Goal: Task Accomplishment & Management: Manage account settings

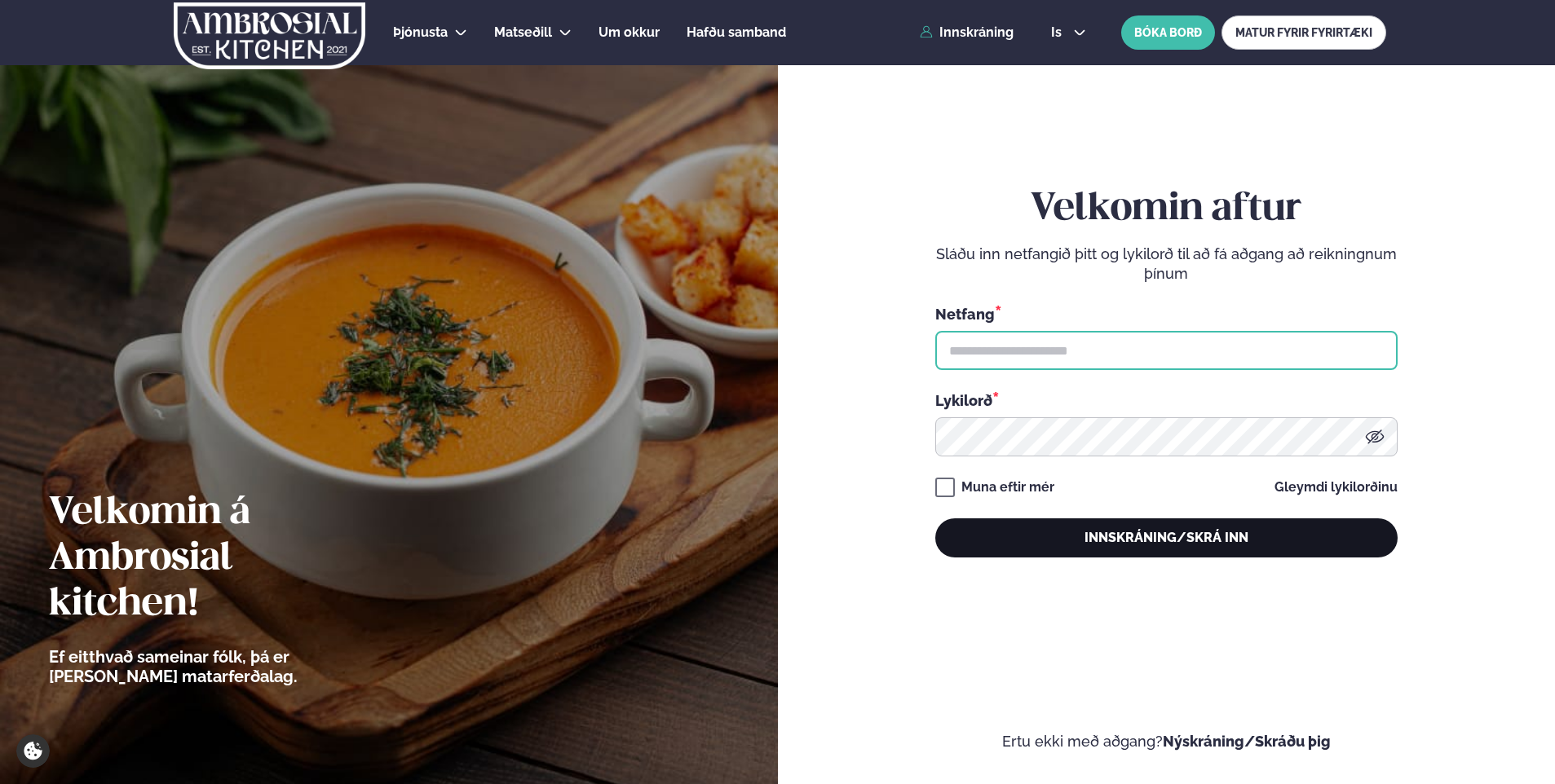
type input "**********"
click at [1090, 545] on button "Innskráning/Skrá inn" at bounding box center [1166, 538] width 463 height 39
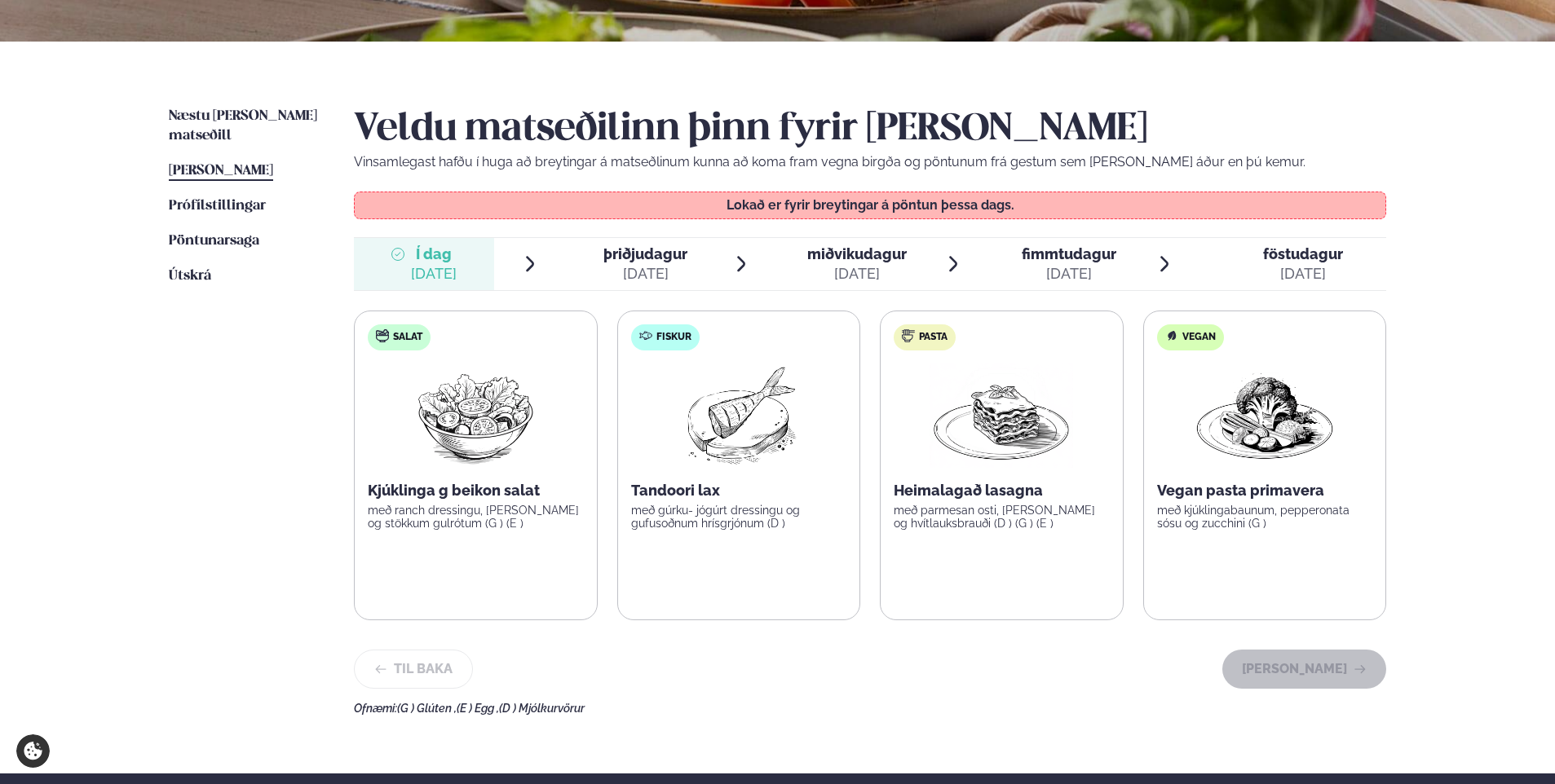
scroll to position [326, 0]
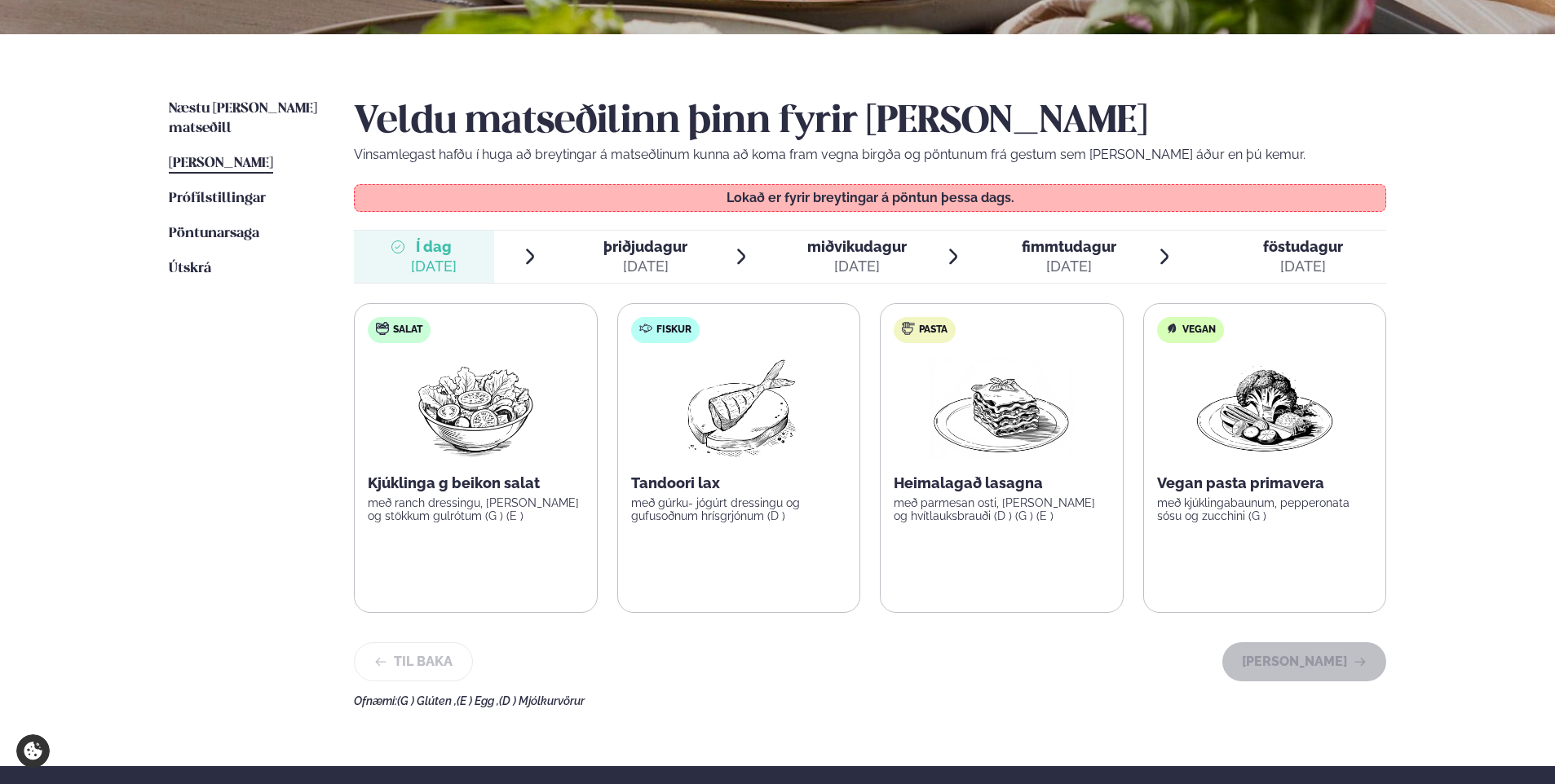
click at [641, 245] on span "þriðjudagur" at bounding box center [646, 246] width 84 height 17
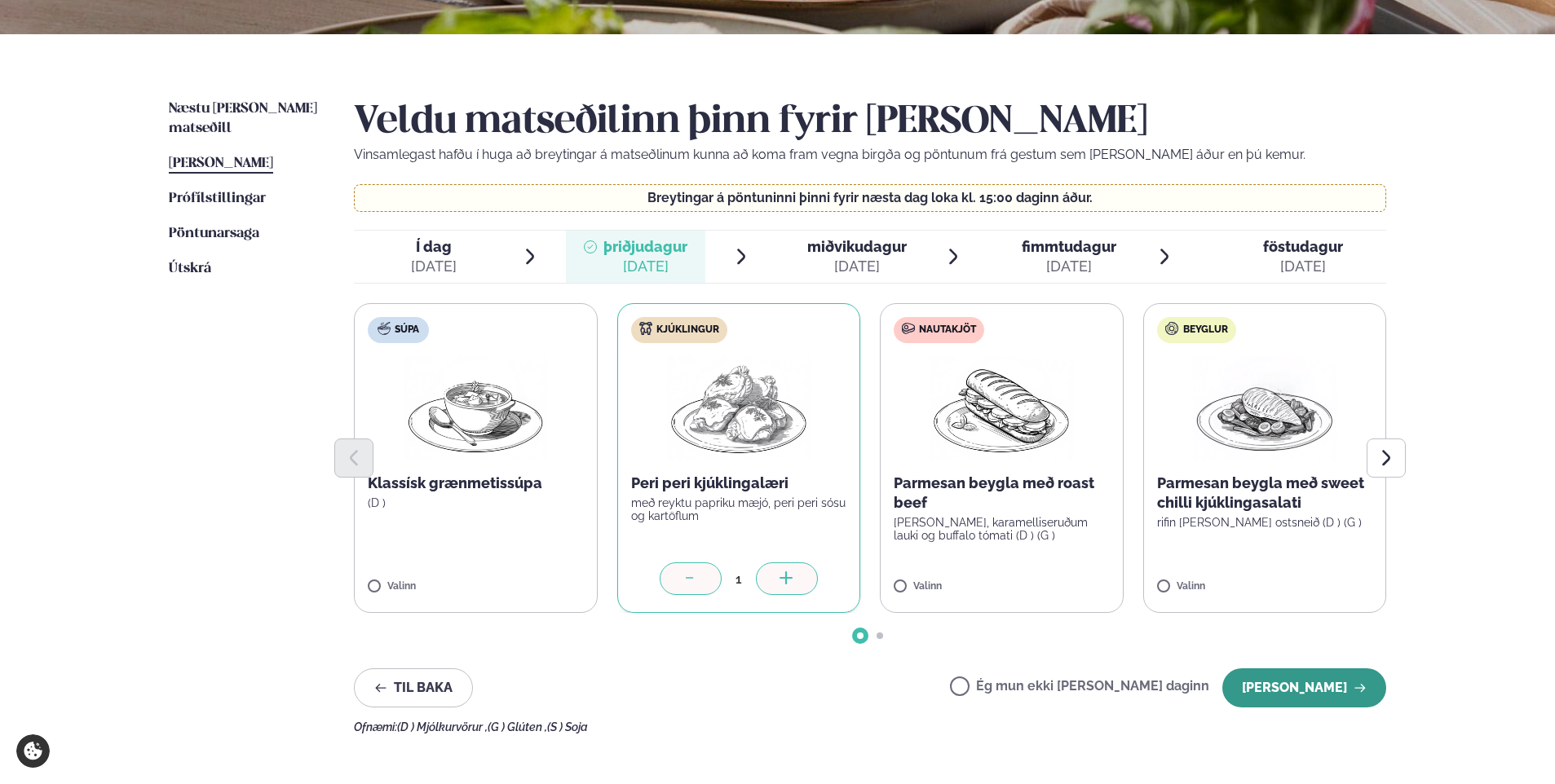
click at [1329, 685] on button "[PERSON_NAME]" at bounding box center [1304, 688] width 164 height 39
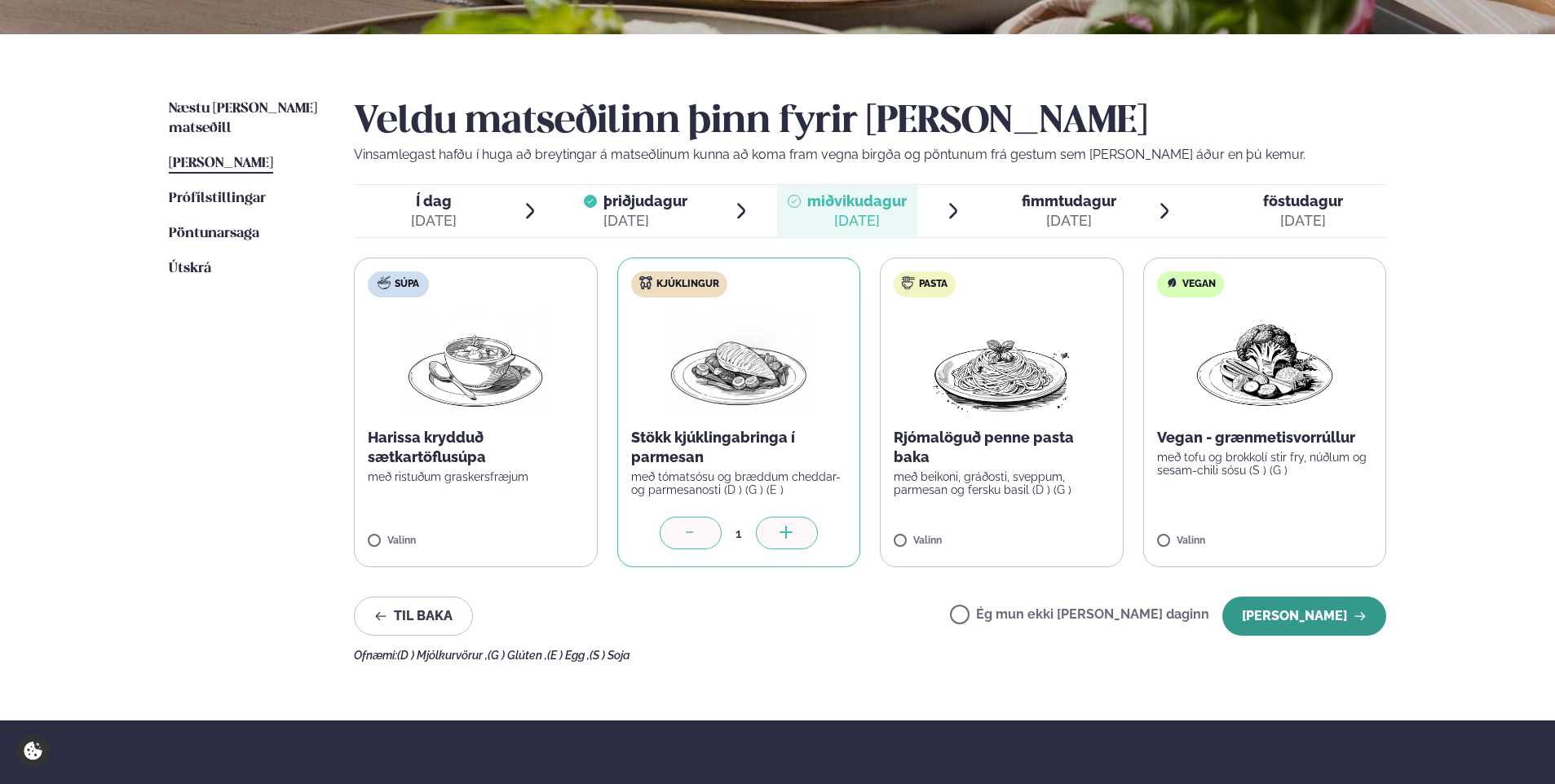
click at [1309, 626] on button "[PERSON_NAME]" at bounding box center [1304, 616] width 164 height 39
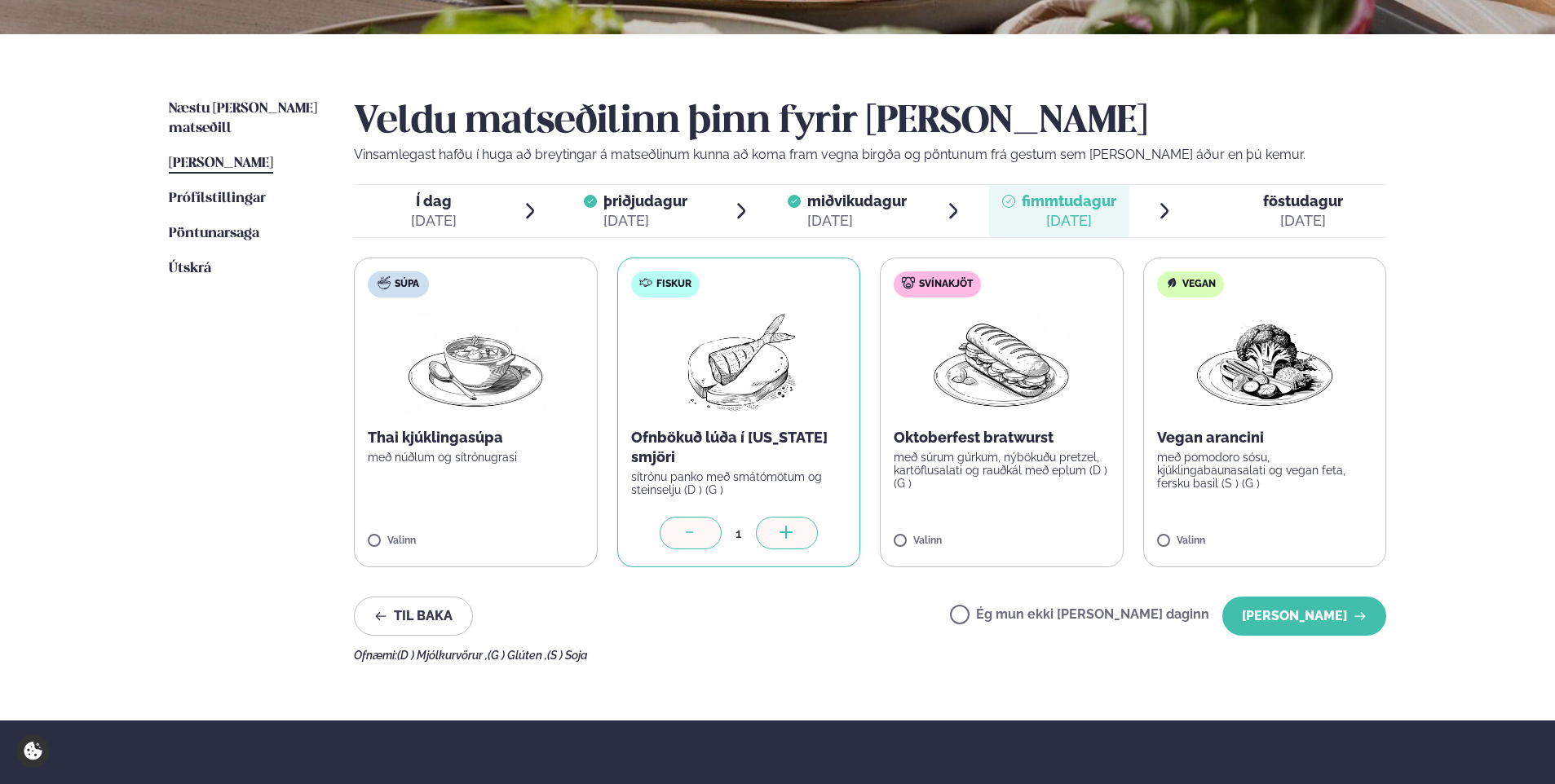
click at [1265, 229] on div "[DATE]" at bounding box center [1303, 221] width 80 height 19
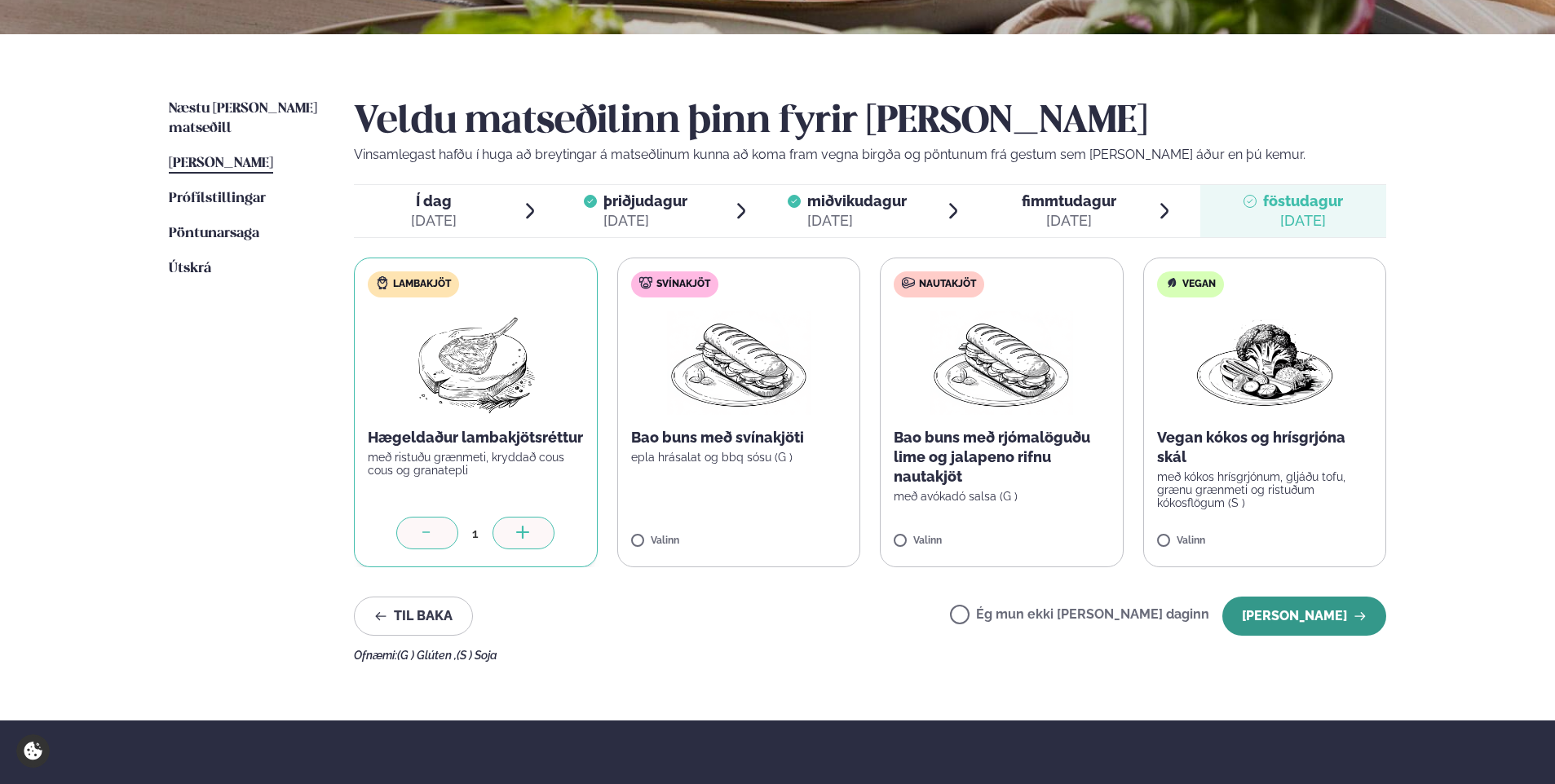
click at [1343, 605] on button "[PERSON_NAME]" at bounding box center [1304, 616] width 164 height 39
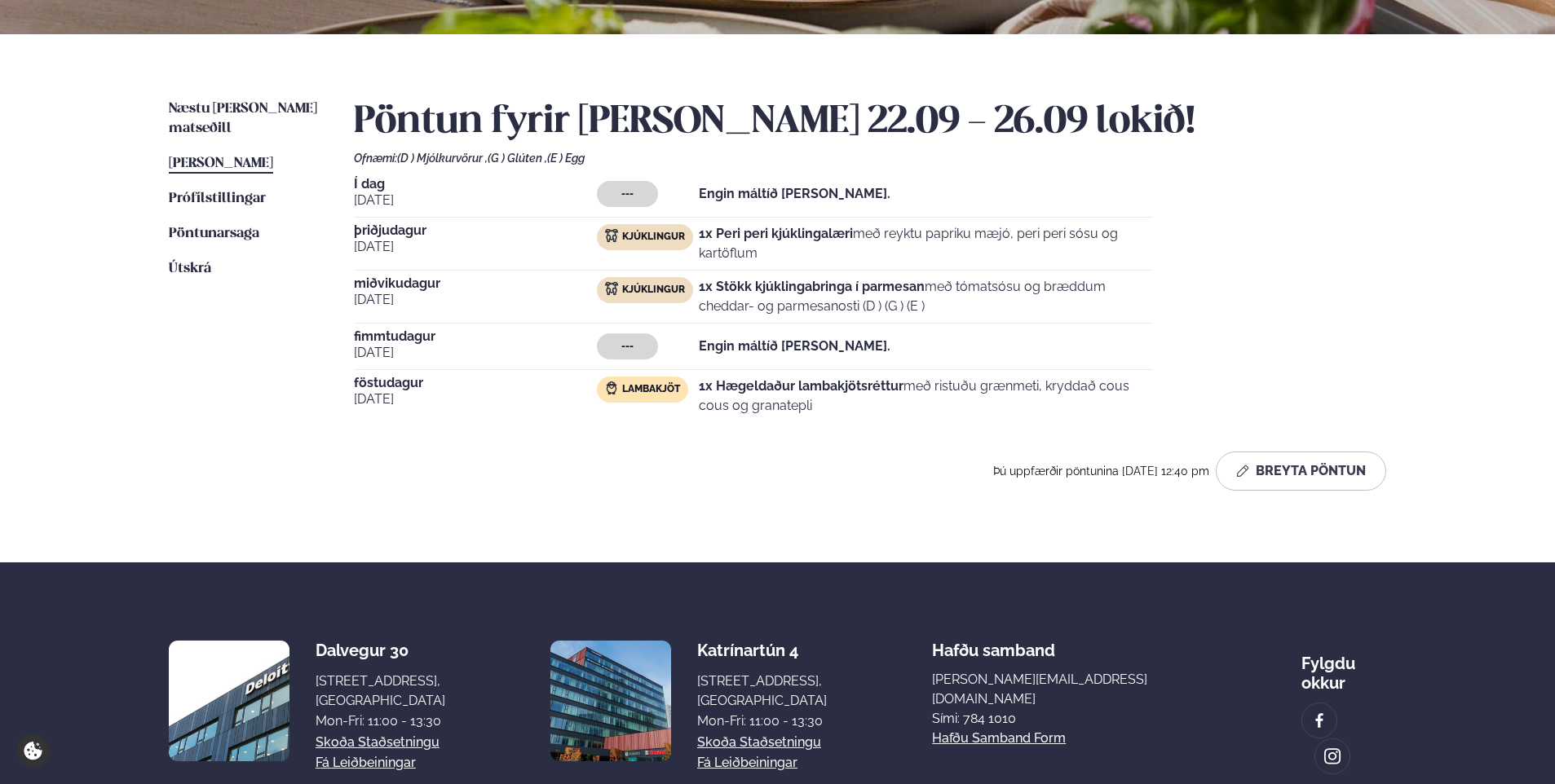
click at [246, 157] on span "[PERSON_NAME]" at bounding box center [221, 163] width 104 height 14
click at [209, 108] on span "Næstu [PERSON_NAME] matseðill" at bounding box center [243, 118] width 148 height 33
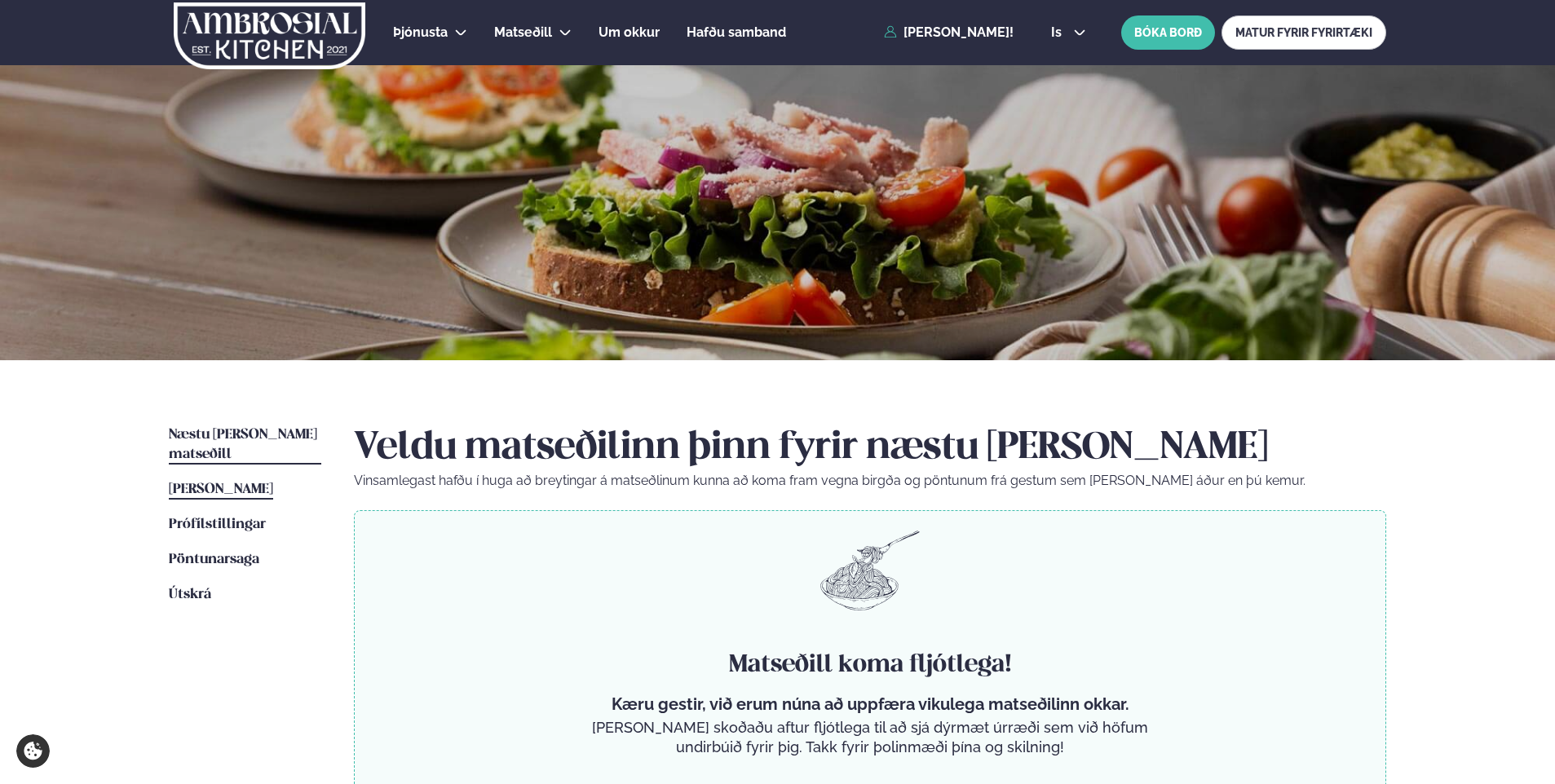
click at [226, 483] on span "[PERSON_NAME]" at bounding box center [221, 489] width 104 height 14
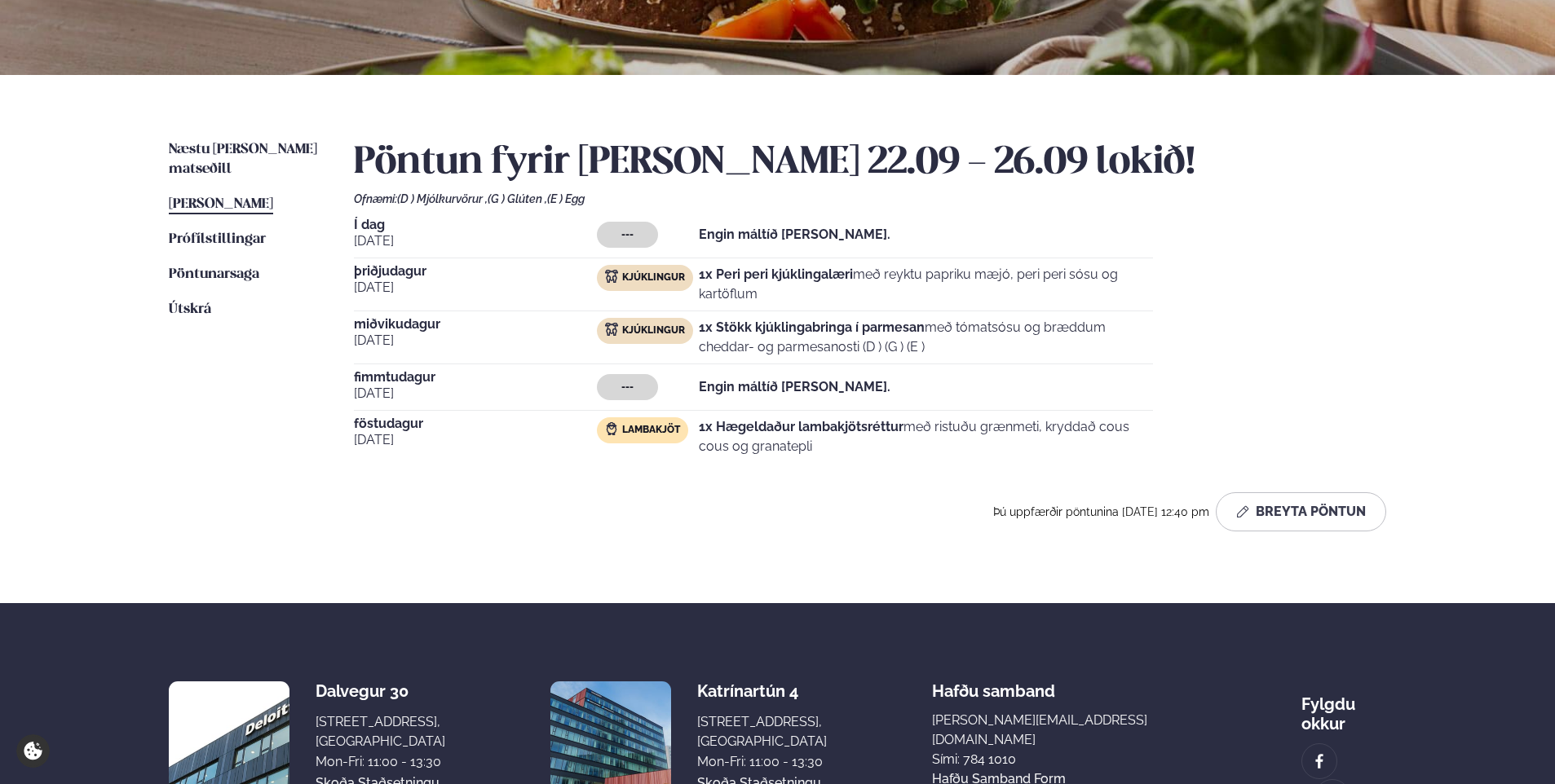
scroll to position [326, 0]
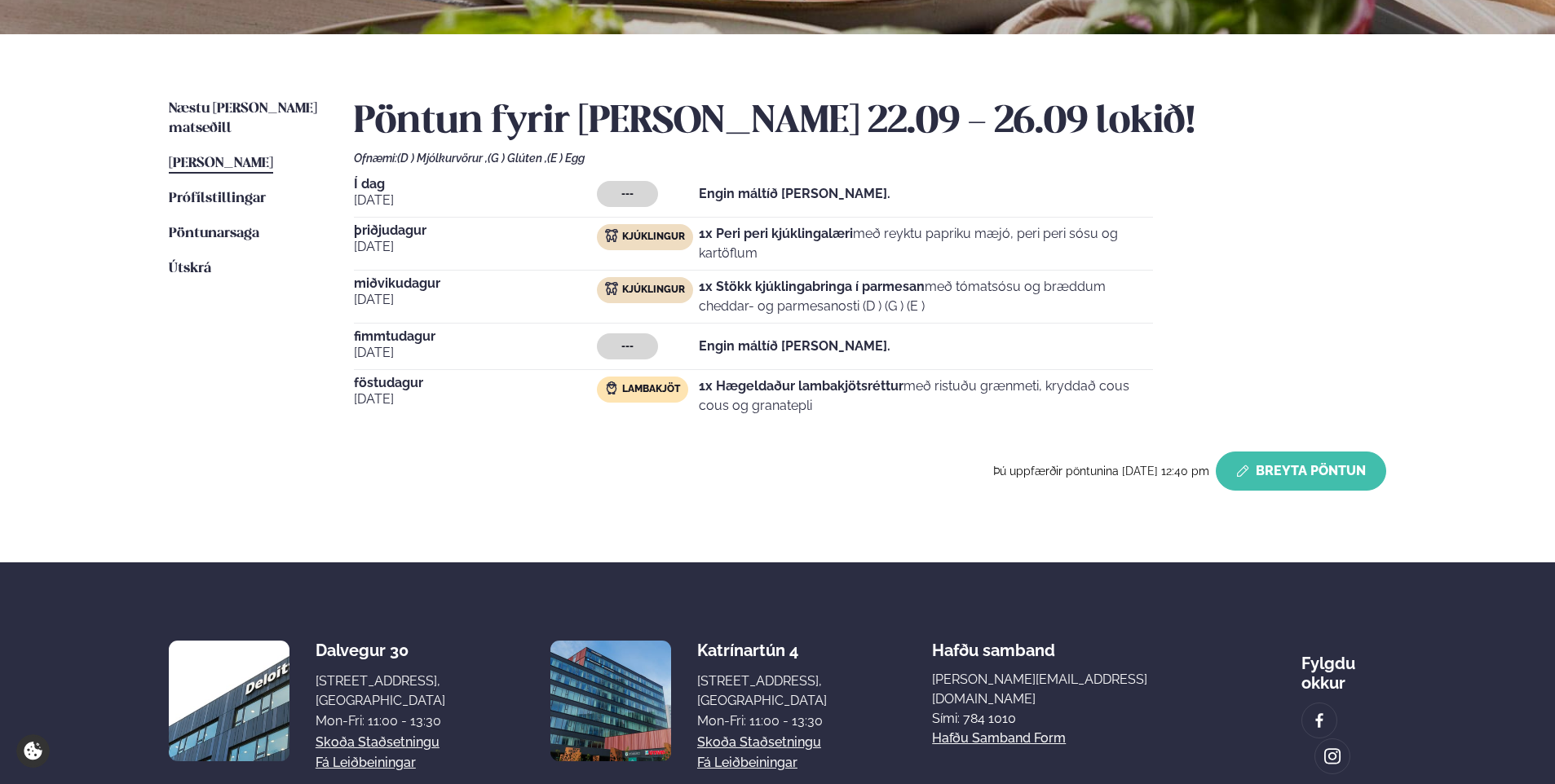
click at [1256, 467] on button "Breyta Pöntun" at bounding box center [1301, 471] width 170 height 39
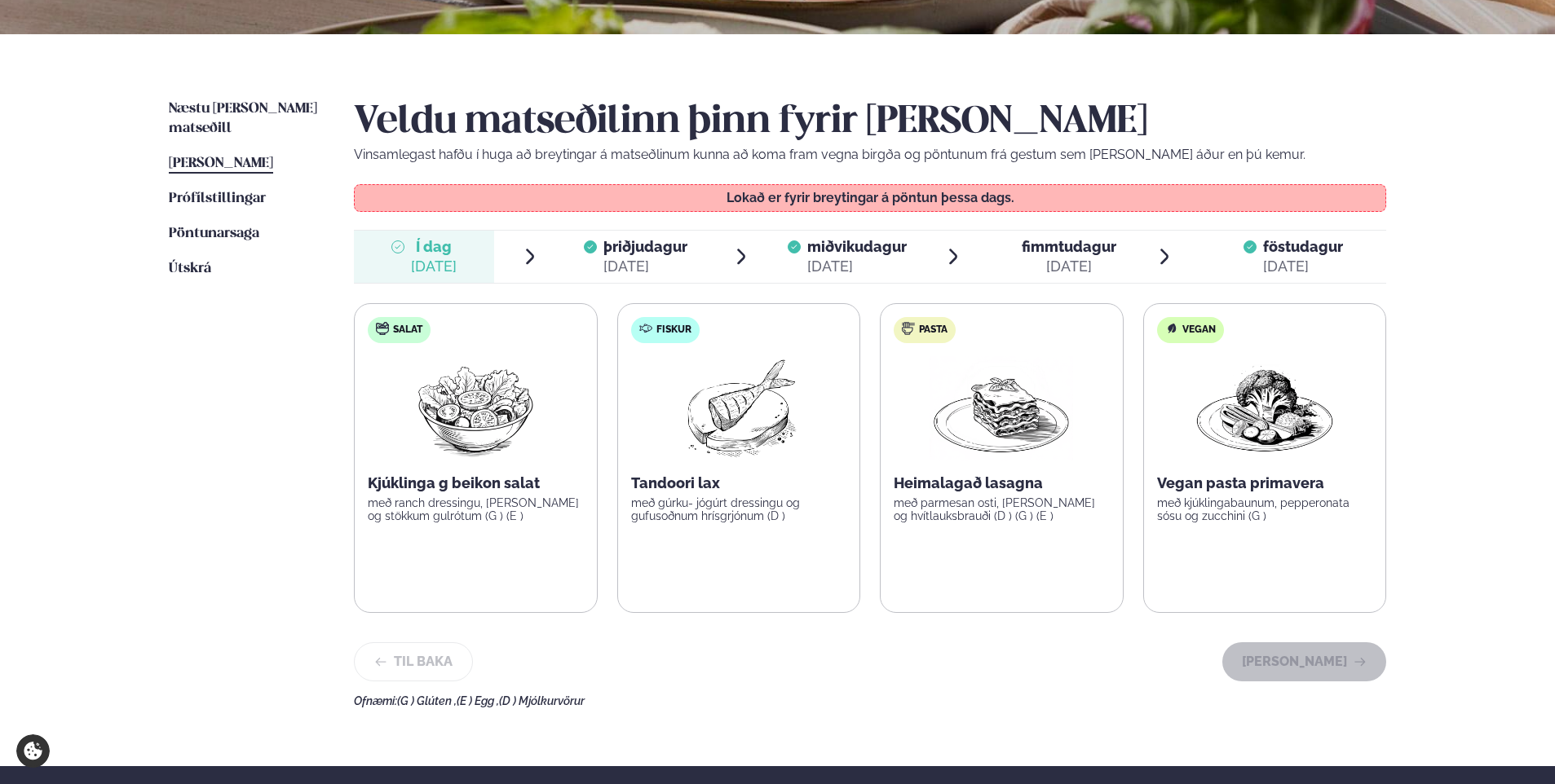
click at [852, 259] on div "[DATE]" at bounding box center [857, 266] width 100 height 19
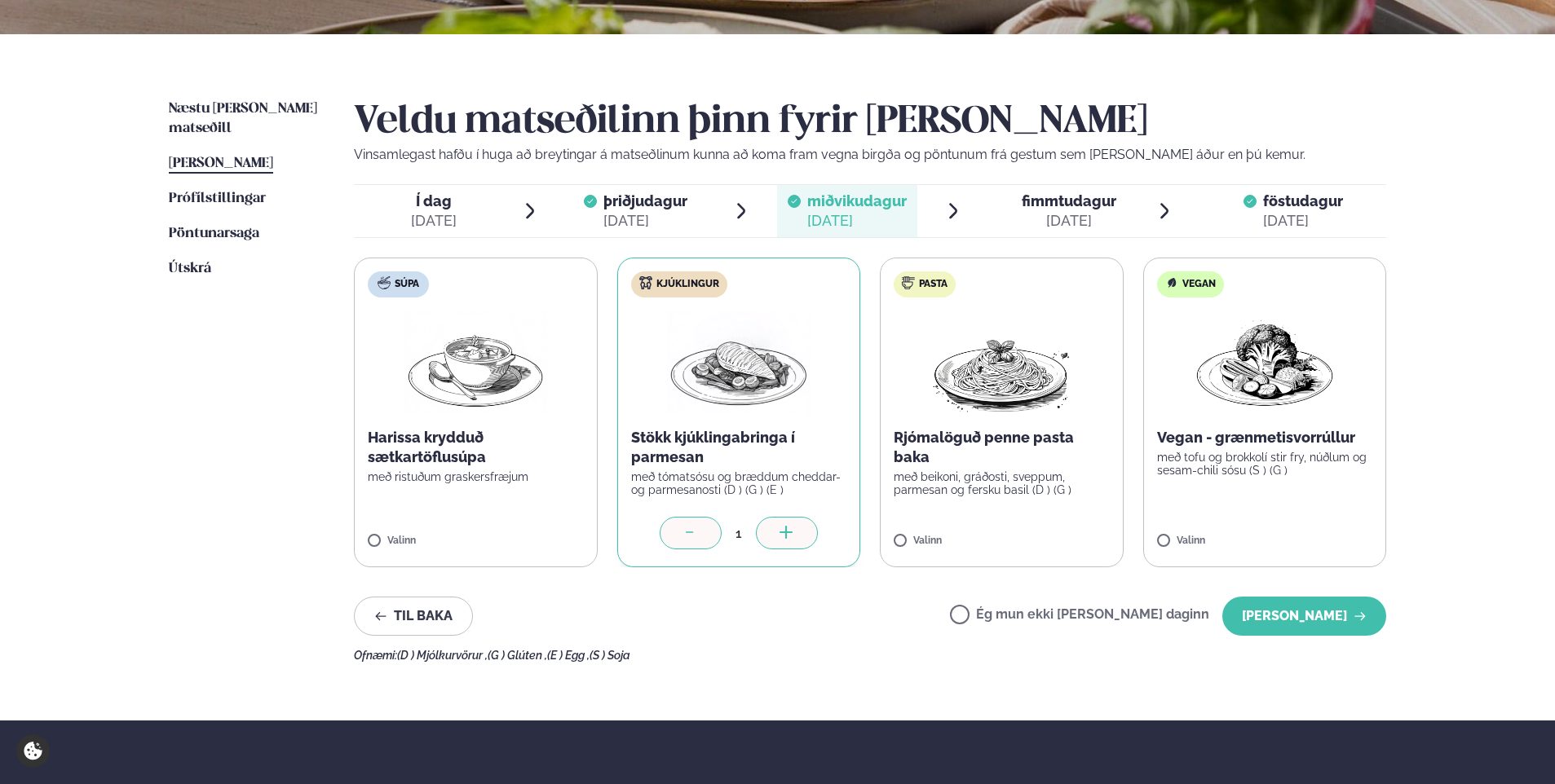
click at [1032, 195] on span "fimmtudagur" at bounding box center [1068, 201] width 94 height 17
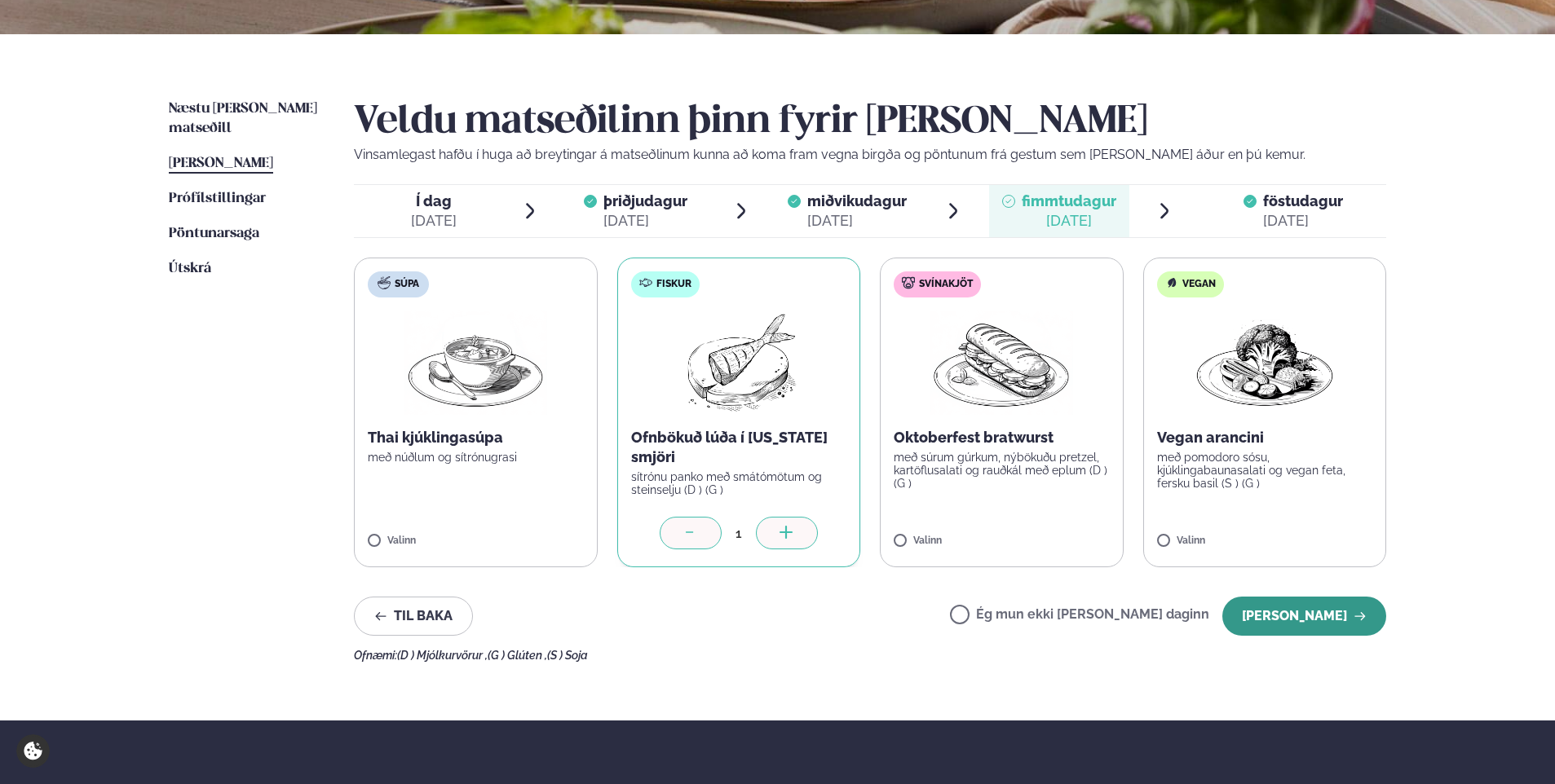
click at [1295, 626] on button "[PERSON_NAME]" at bounding box center [1304, 616] width 164 height 39
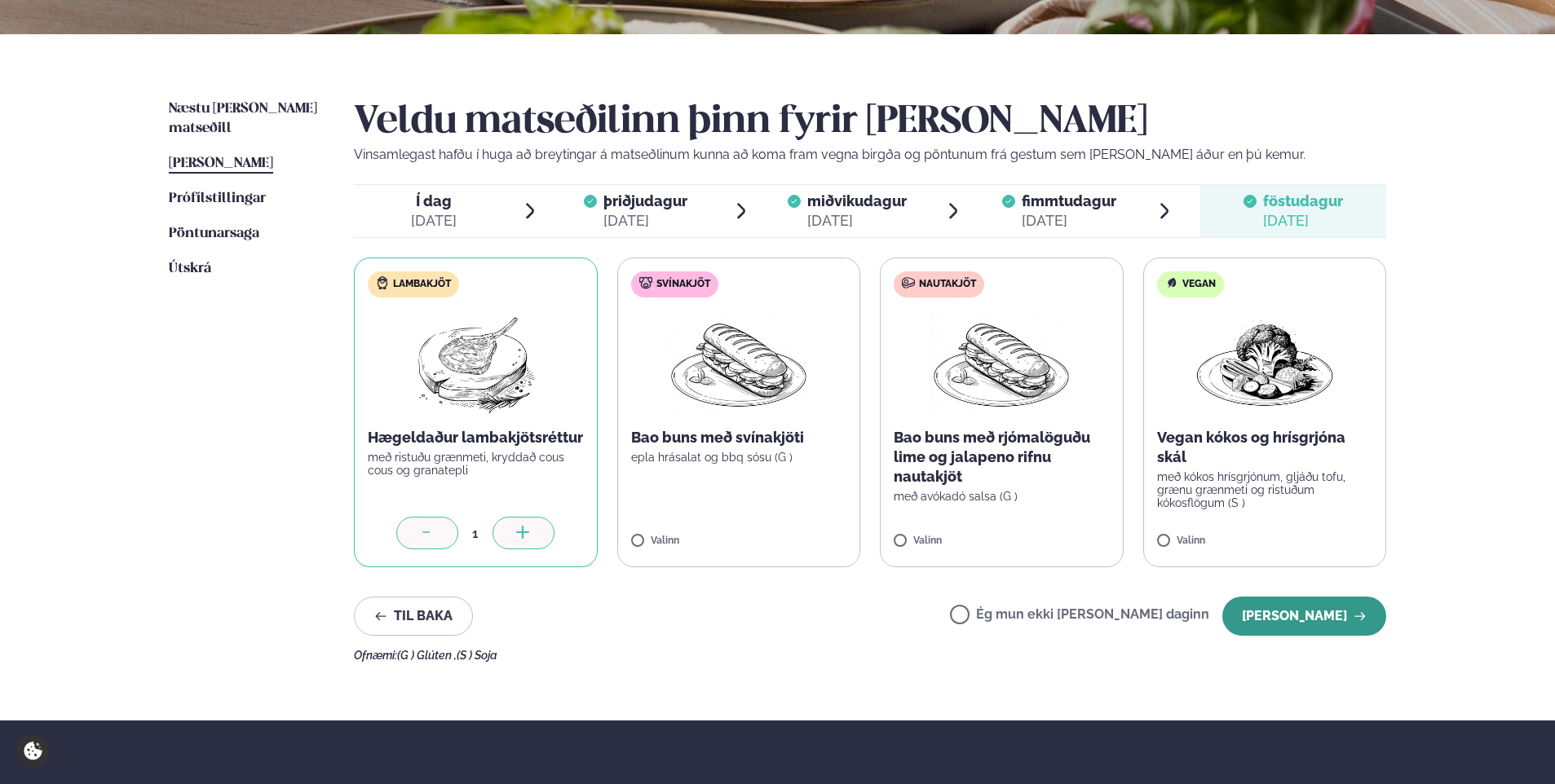
click at [1323, 609] on button "[PERSON_NAME]" at bounding box center [1304, 616] width 164 height 39
